Goal: Information Seeking & Learning: Learn about a topic

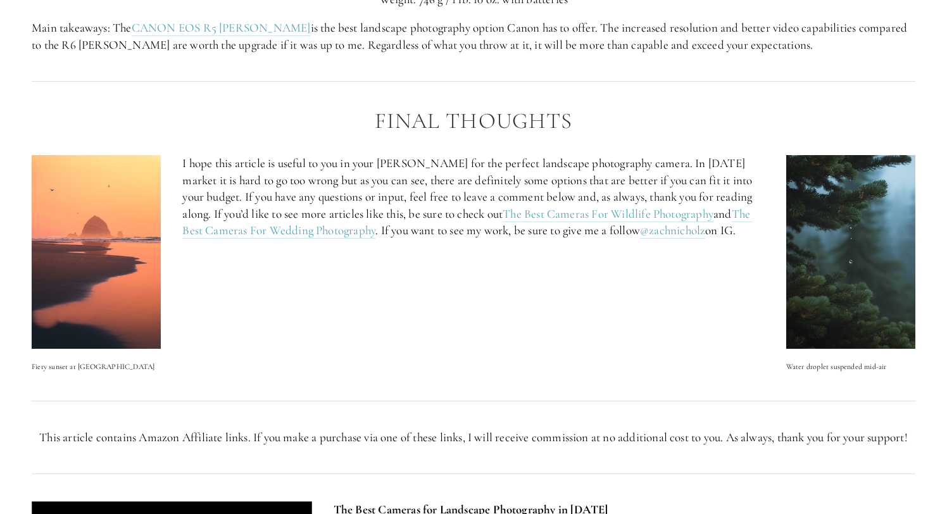
scroll to position [4102, 0]
click at [503, 222] on link "The Best Cameras For Wildlife Photography" at bounding box center [608, 214] width 211 height 16
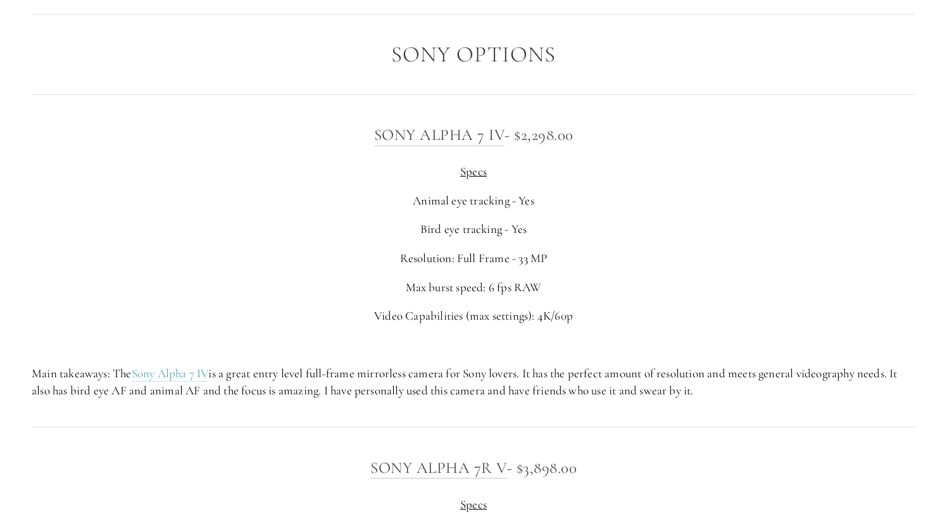
scroll to position [3134, 0]
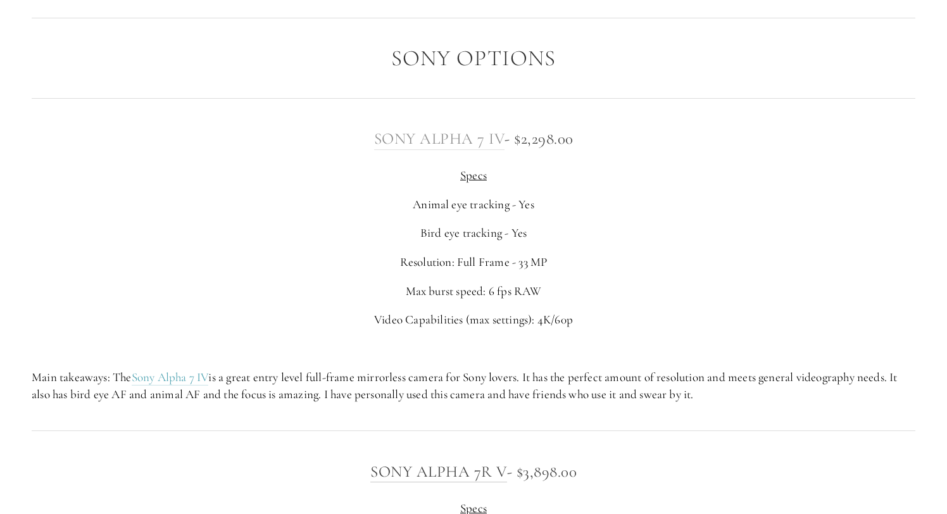
click at [436, 142] on link "Sony Alpha 7 IV" at bounding box center [439, 139] width 131 height 20
